Goal: Navigation & Orientation: Locate item on page

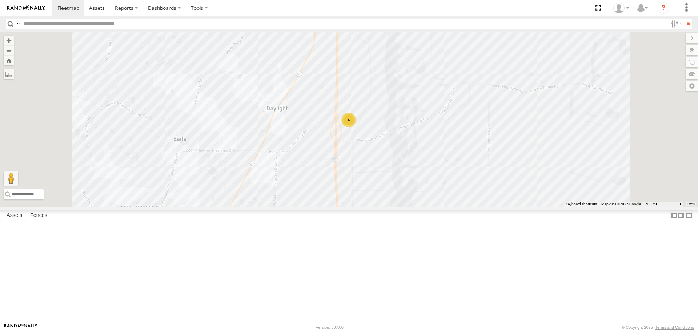
click at [688, 49] on label at bounding box center [691, 50] width 12 height 10
click at [0, 0] on span "Basemaps" at bounding box center [0, 0] width 0 height 0
click at [0, 0] on span "Satellite + Roadmap" at bounding box center [0, 0] width 0 height 0
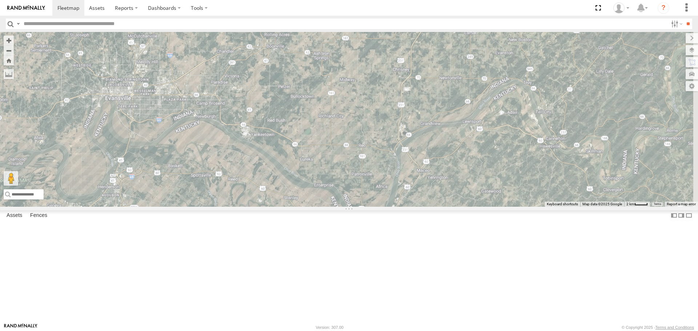
drag, startPoint x: 526, startPoint y: 157, endPoint x: 273, endPoint y: 93, distance: 261.2
click at [273, 93] on div "4" at bounding box center [349, 119] width 698 height 174
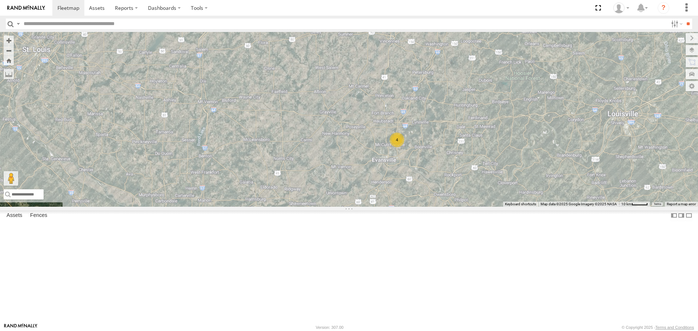
drag, startPoint x: 334, startPoint y: 146, endPoint x: 501, endPoint y: 233, distance: 188.0
click at [501, 206] on div "4" at bounding box center [349, 119] width 698 height 174
